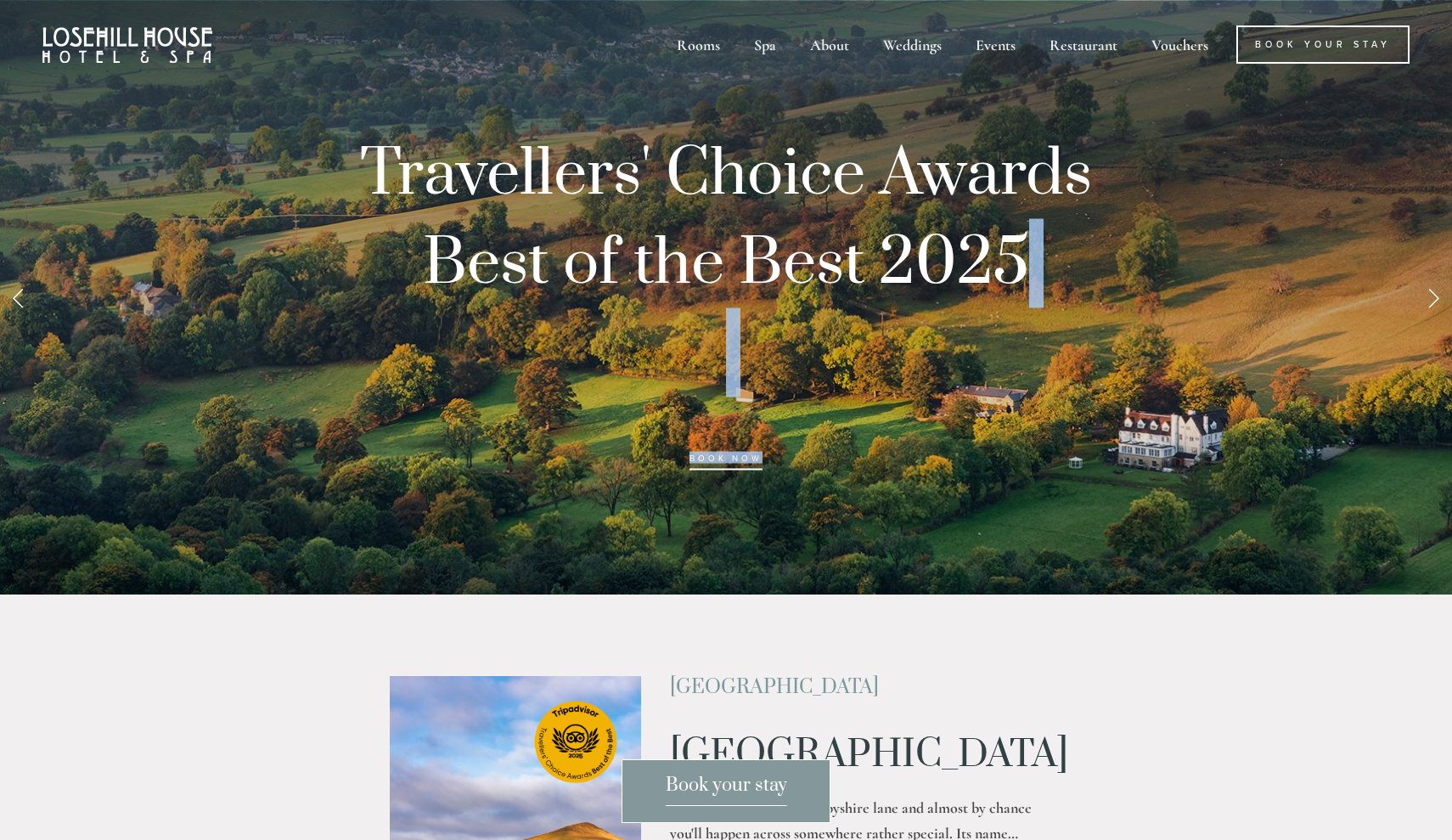
drag, startPoint x: 958, startPoint y: 625, endPoint x: 997, endPoint y: 359, distance: 268.8
click at [1328, 466] on div at bounding box center [726, 297] width 1452 height 594
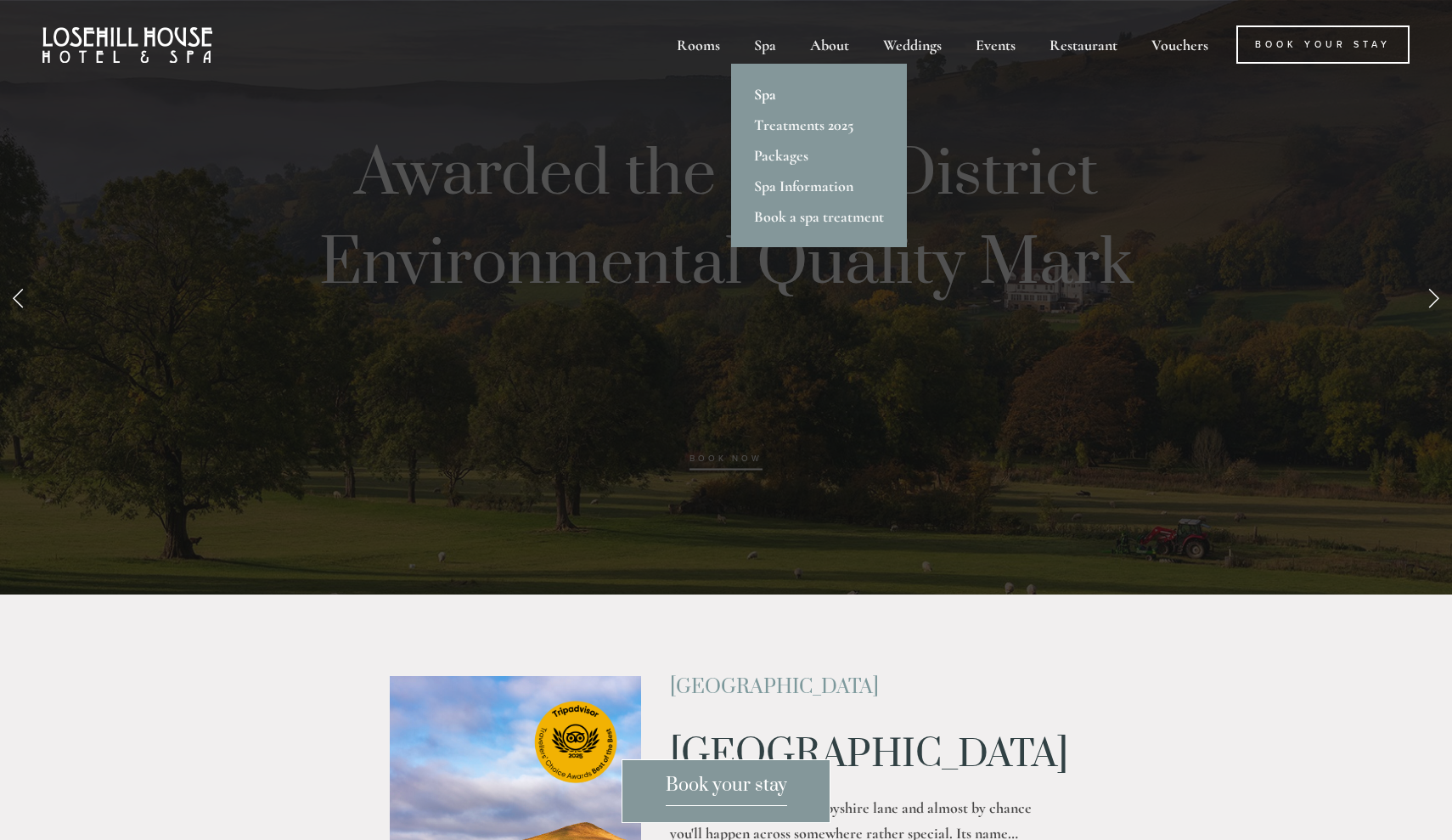
click at [770, 93] on link "Spa" at bounding box center [819, 94] width 176 height 31
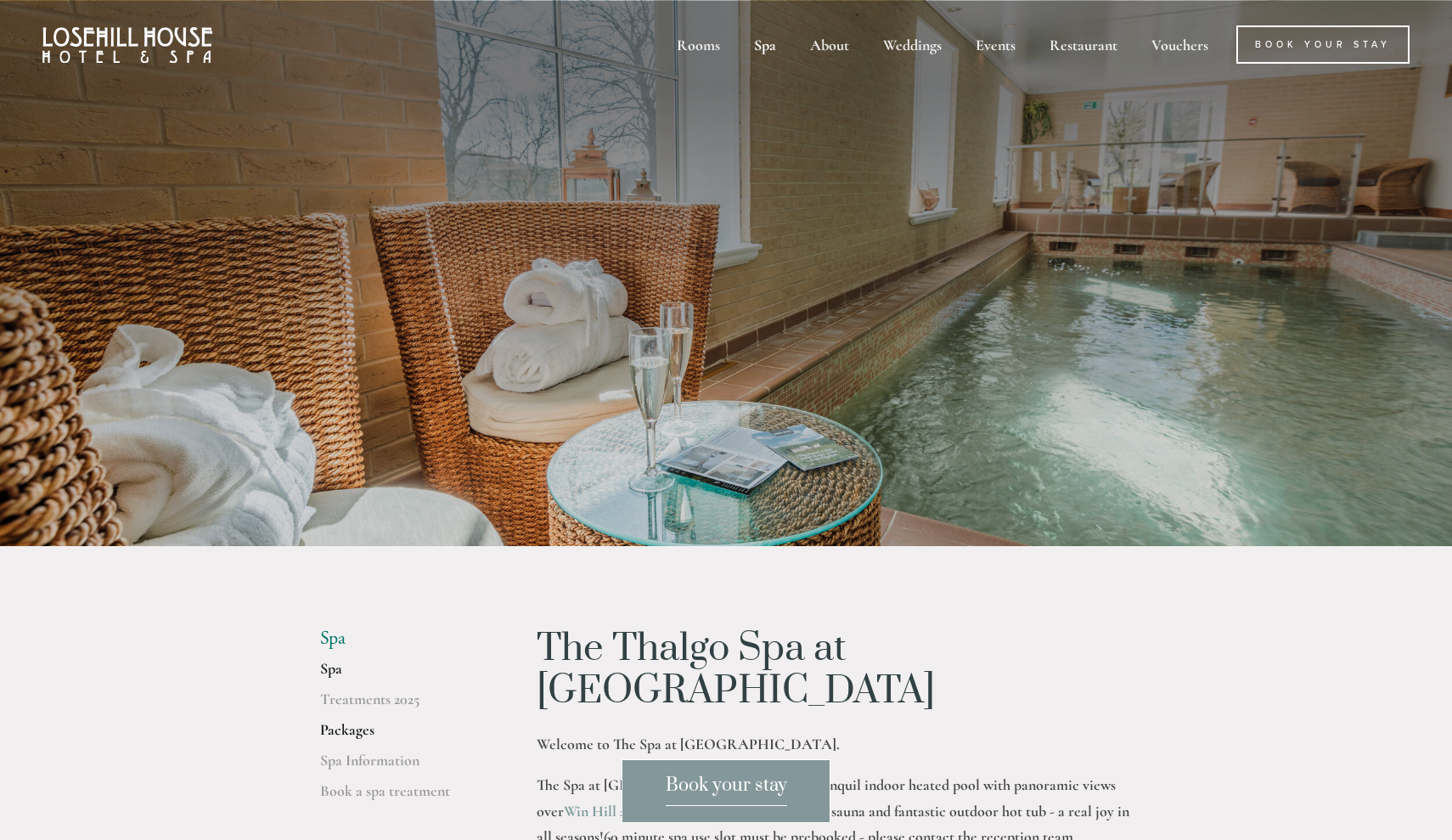
click at [360, 728] on link "Packages" at bounding box center [401, 735] width 162 height 31
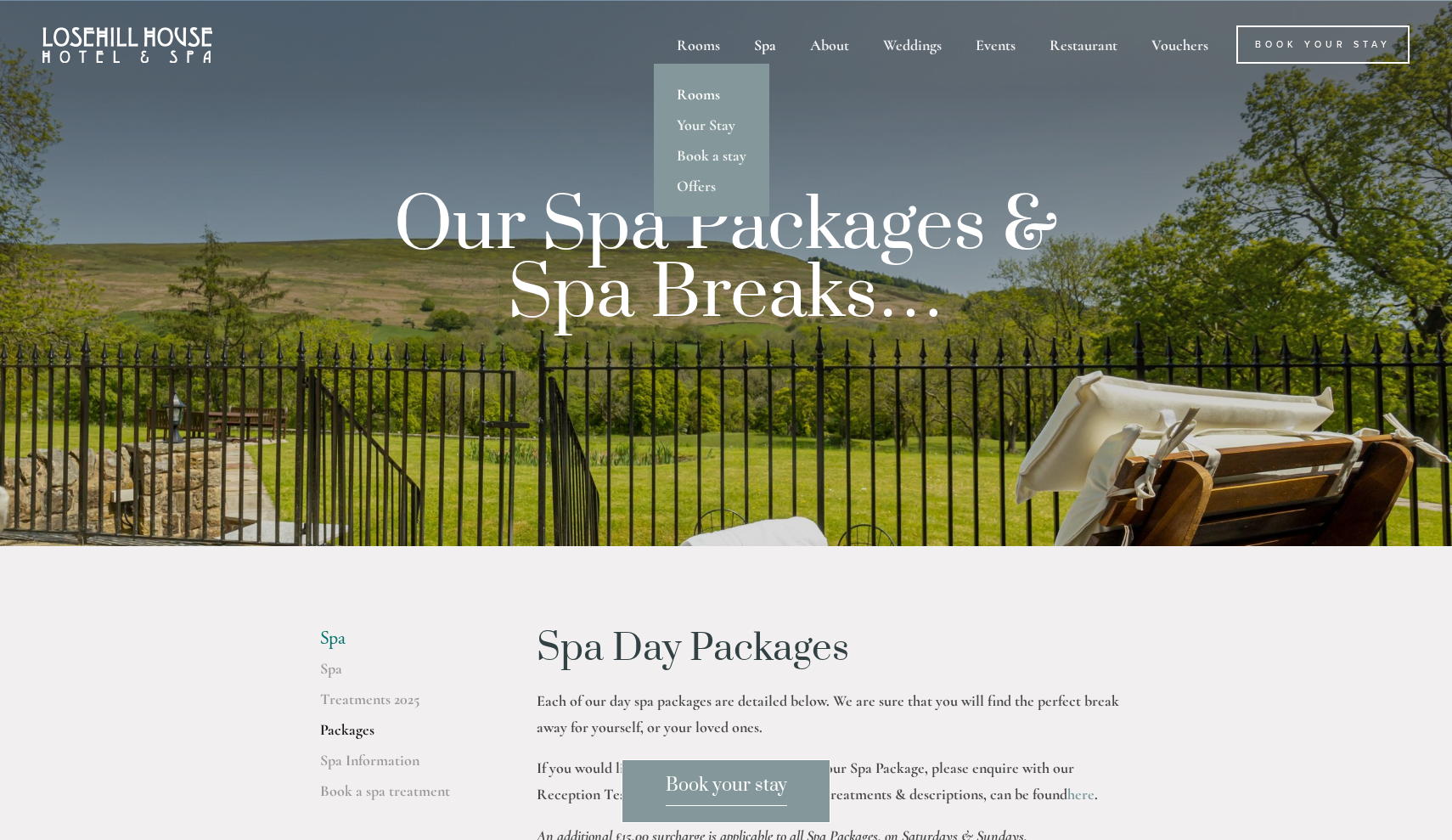
click at [698, 96] on link "Rooms" at bounding box center [712, 94] width 115 height 31
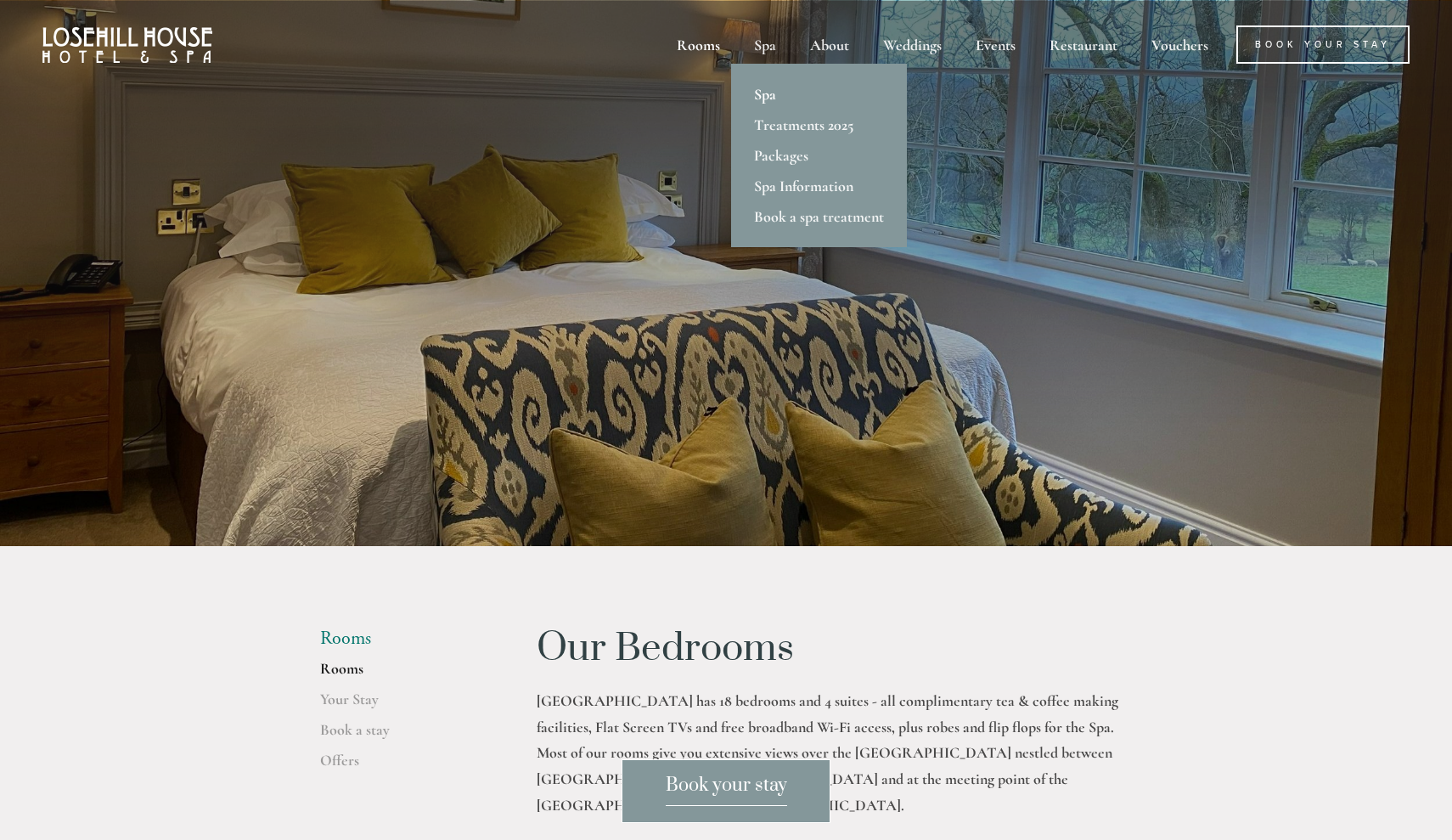
click at [774, 97] on link "Spa" at bounding box center [819, 94] width 176 height 31
